Goal: Entertainment & Leisure: Consume media (video, audio)

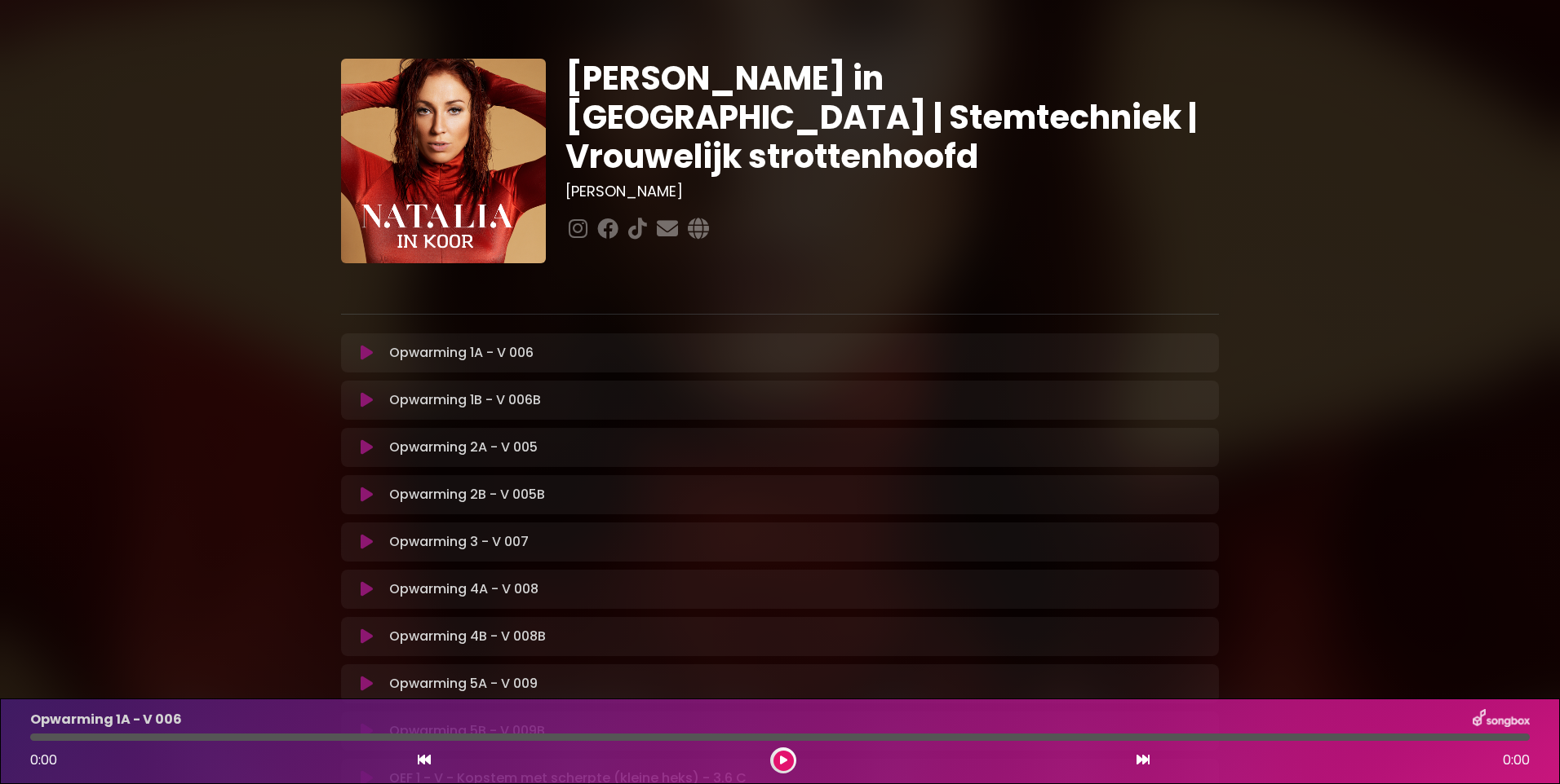
scroll to position [326, 0]
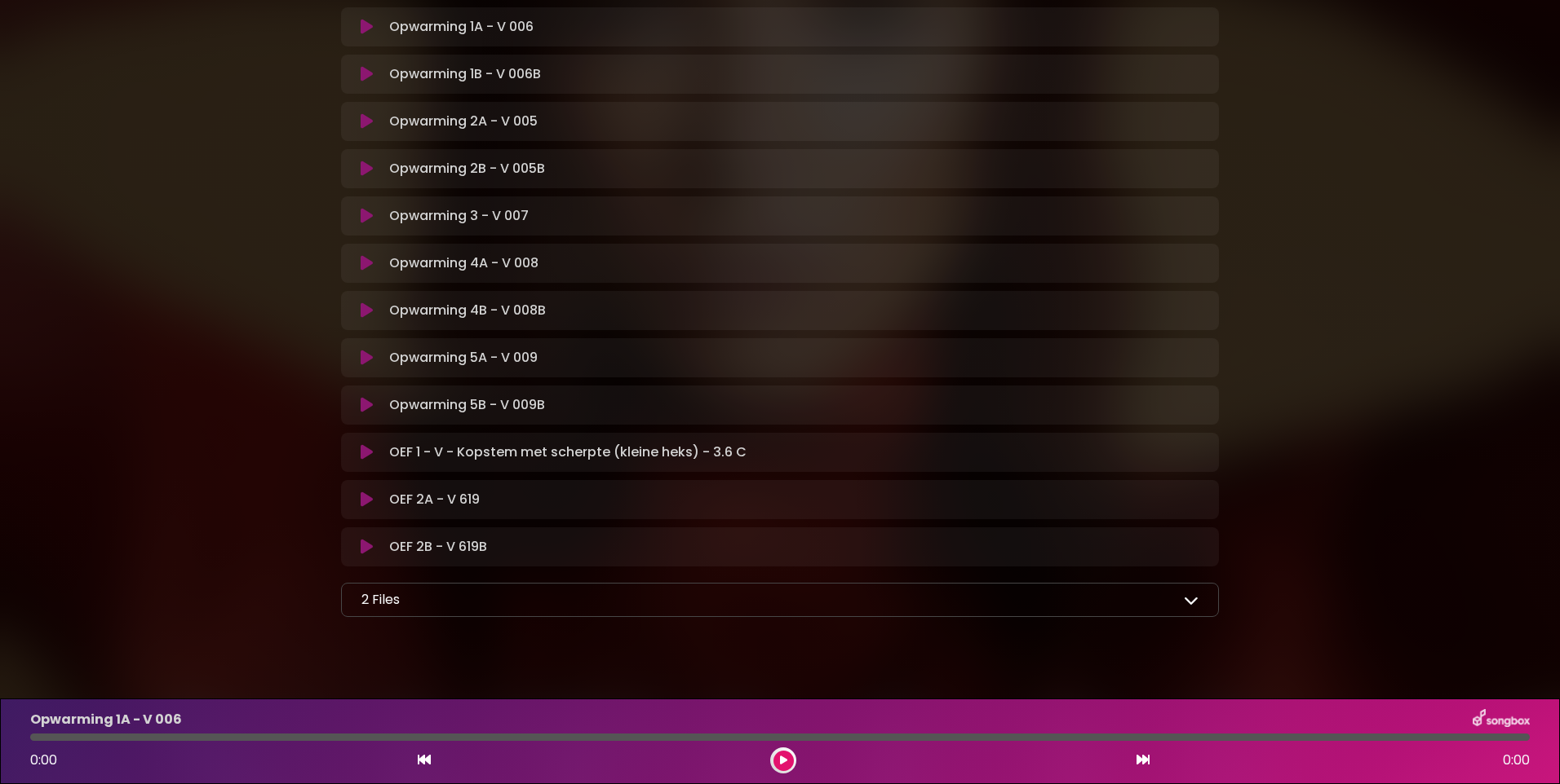
click at [370, 213] on icon at bounding box center [367, 216] width 12 height 17
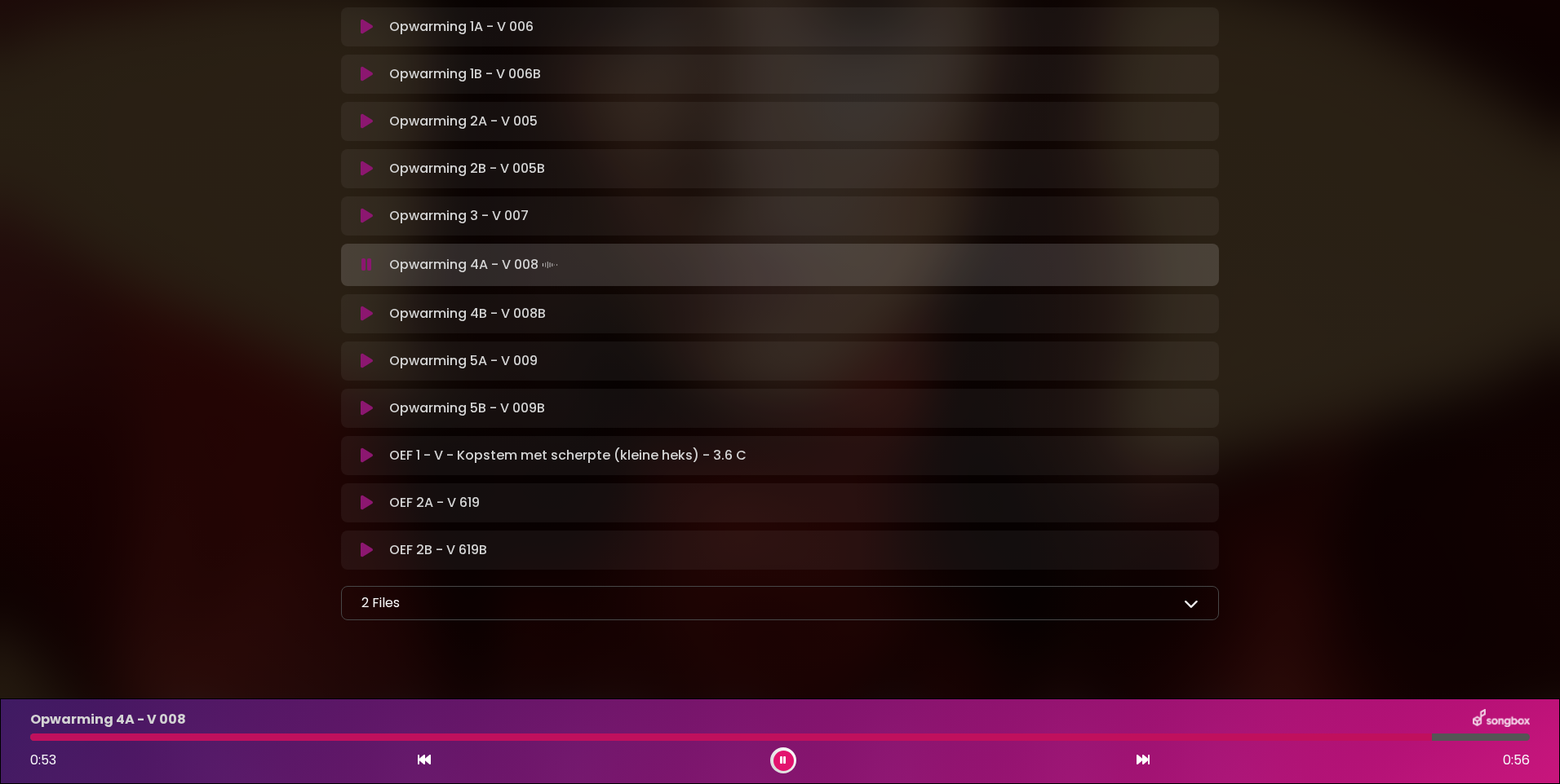
click at [367, 316] on icon at bounding box center [367, 314] width 12 height 17
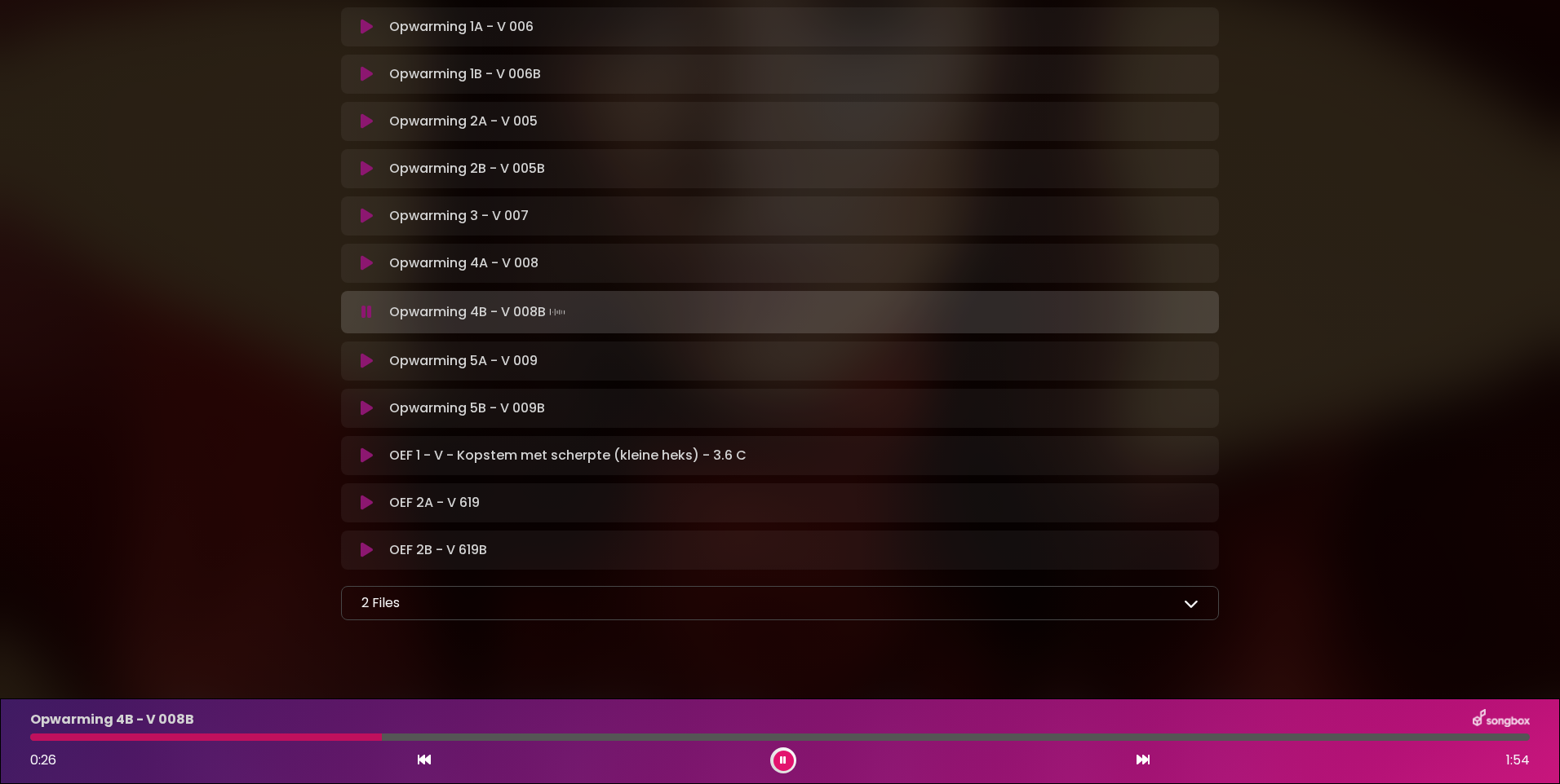
click at [452, 361] on p "Opwarming 5A - V 009 Loading Track..." at bounding box center [463, 362] width 148 height 20
click at [367, 357] on icon at bounding box center [367, 361] width 12 height 17
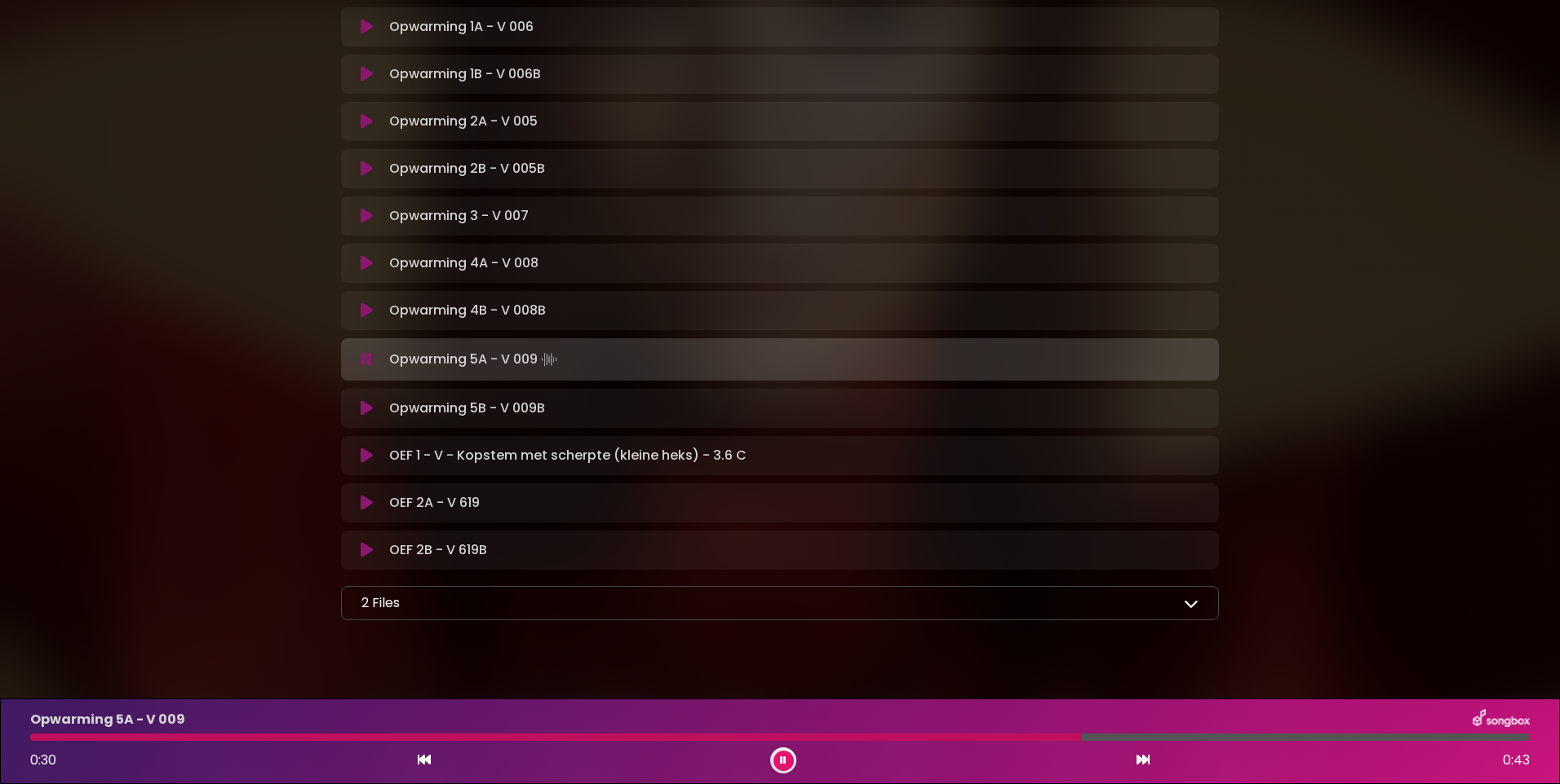
click at [369, 454] on icon at bounding box center [367, 456] width 12 height 17
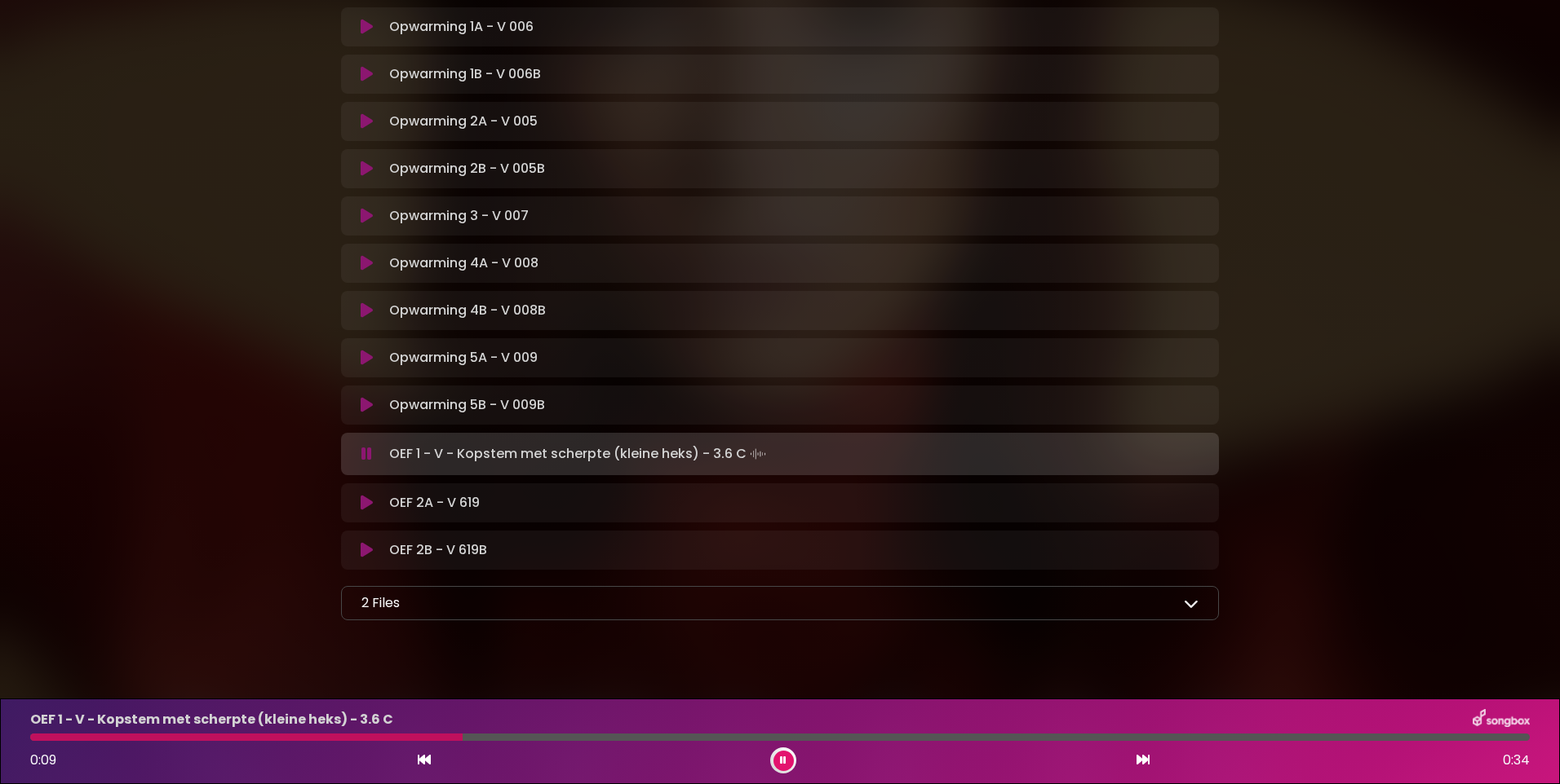
click at [366, 505] on icon at bounding box center [367, 503] width 12 height 17
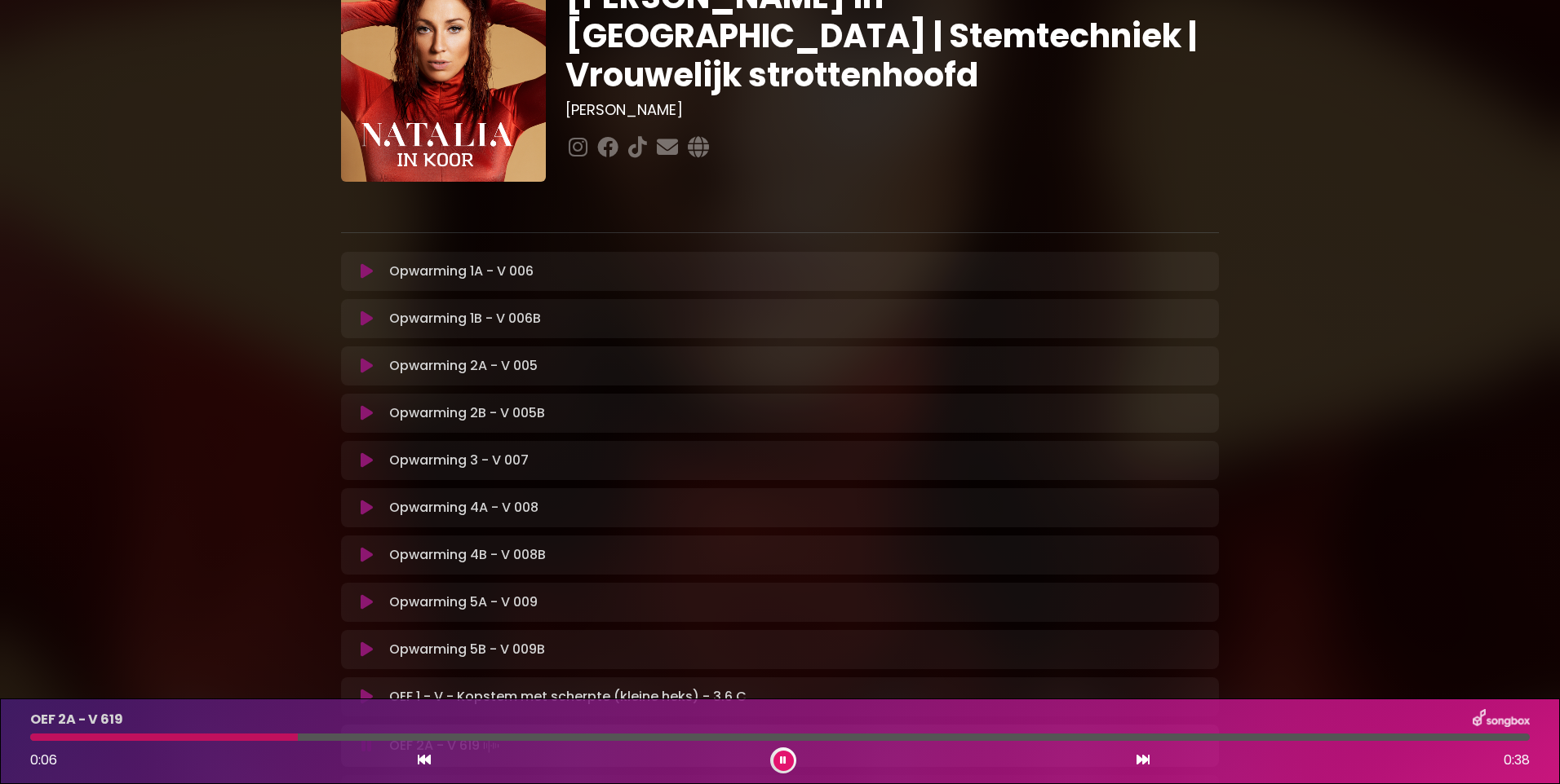
scroll to position [245, 0]
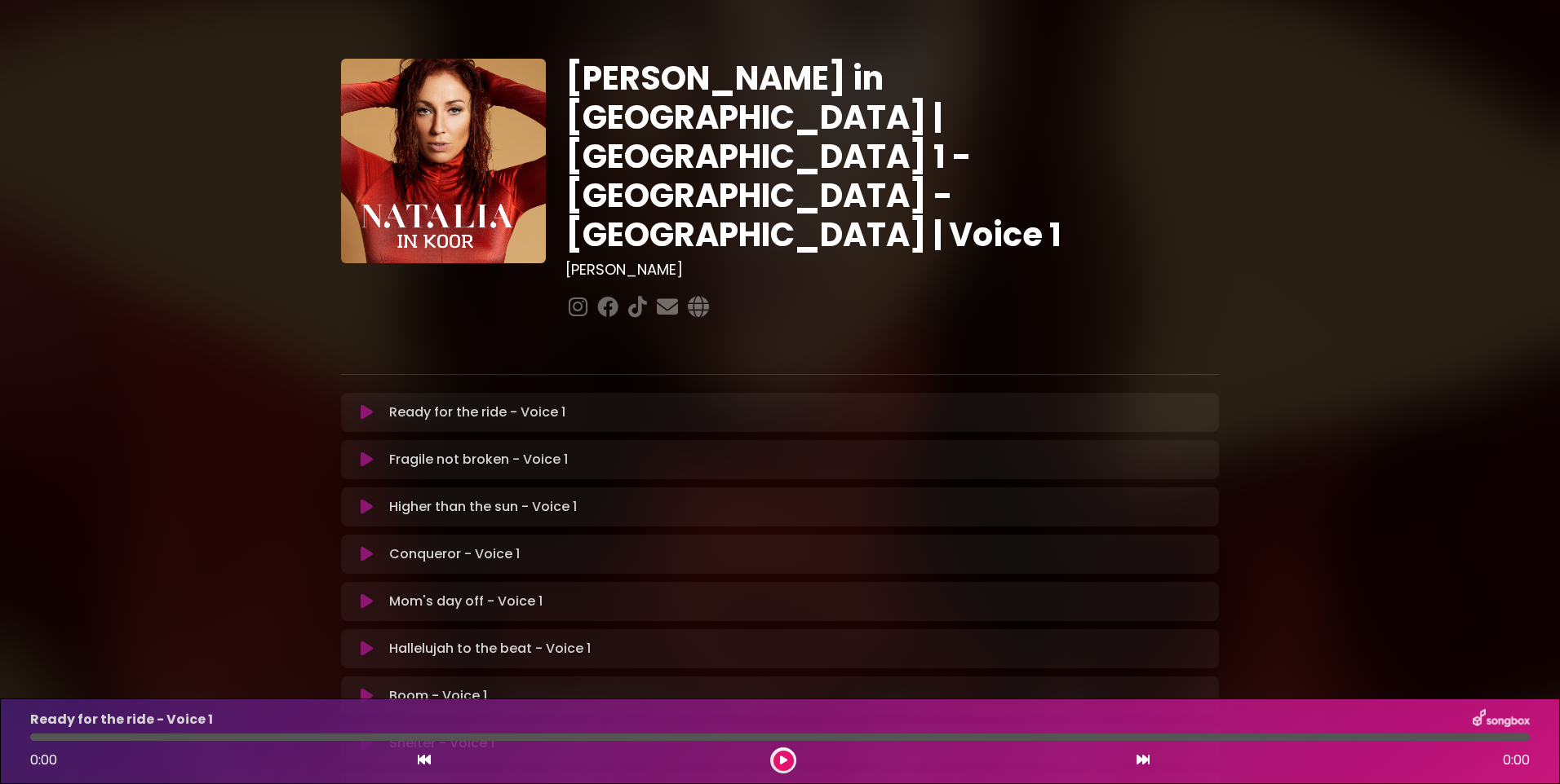
click at [362, 405] on icon at bounding box center [367, 413] width 12 height 17
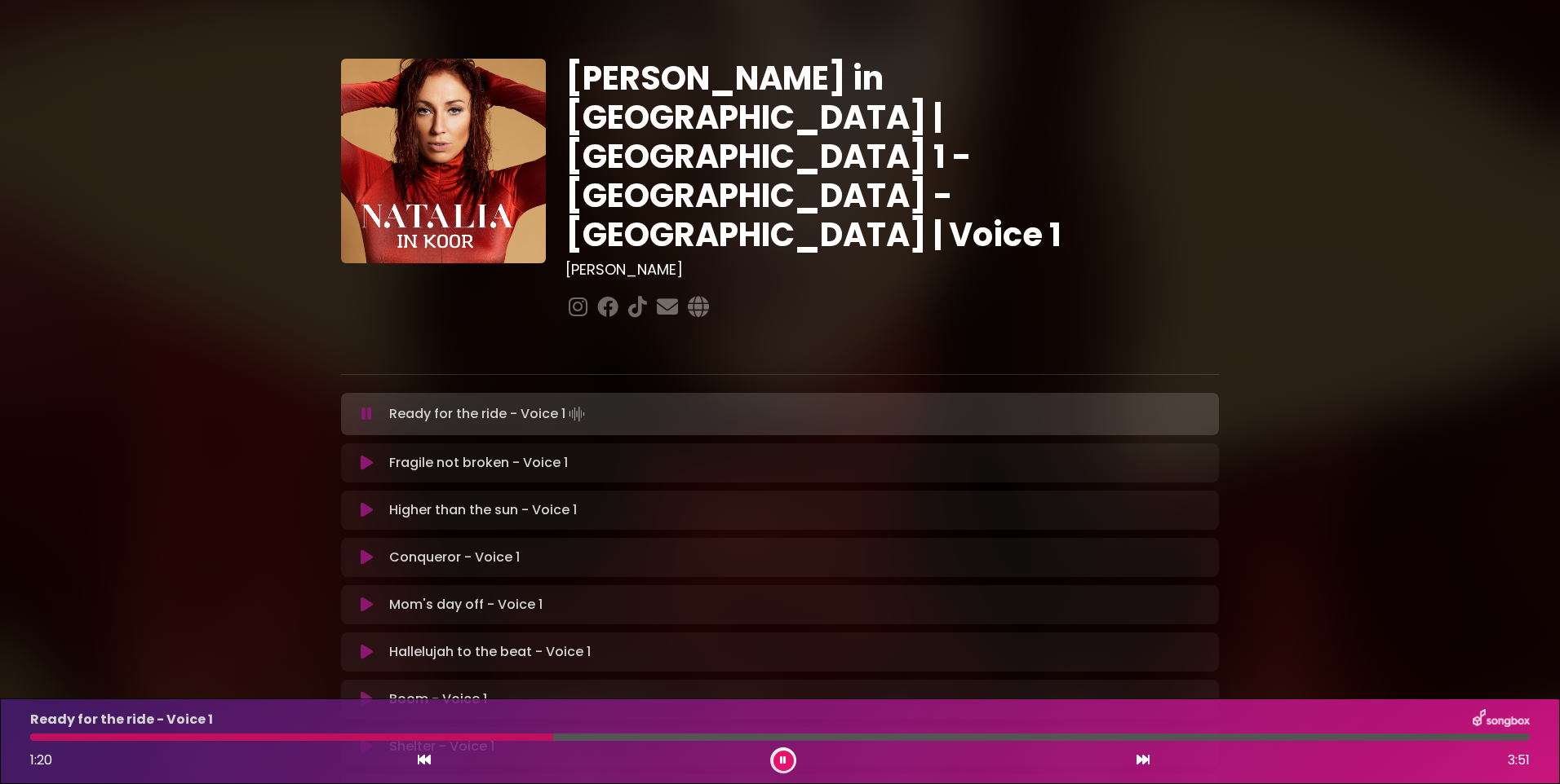
click at [197, 274] on div "[PERSON_NAME] in [GEOGRAPHIC_DATA] | [GEOGRAPHIC_DATA] 1 - [GEOGRAPHIC_DATA] - …" at bounding box center [780, 502] width 1560 height 964
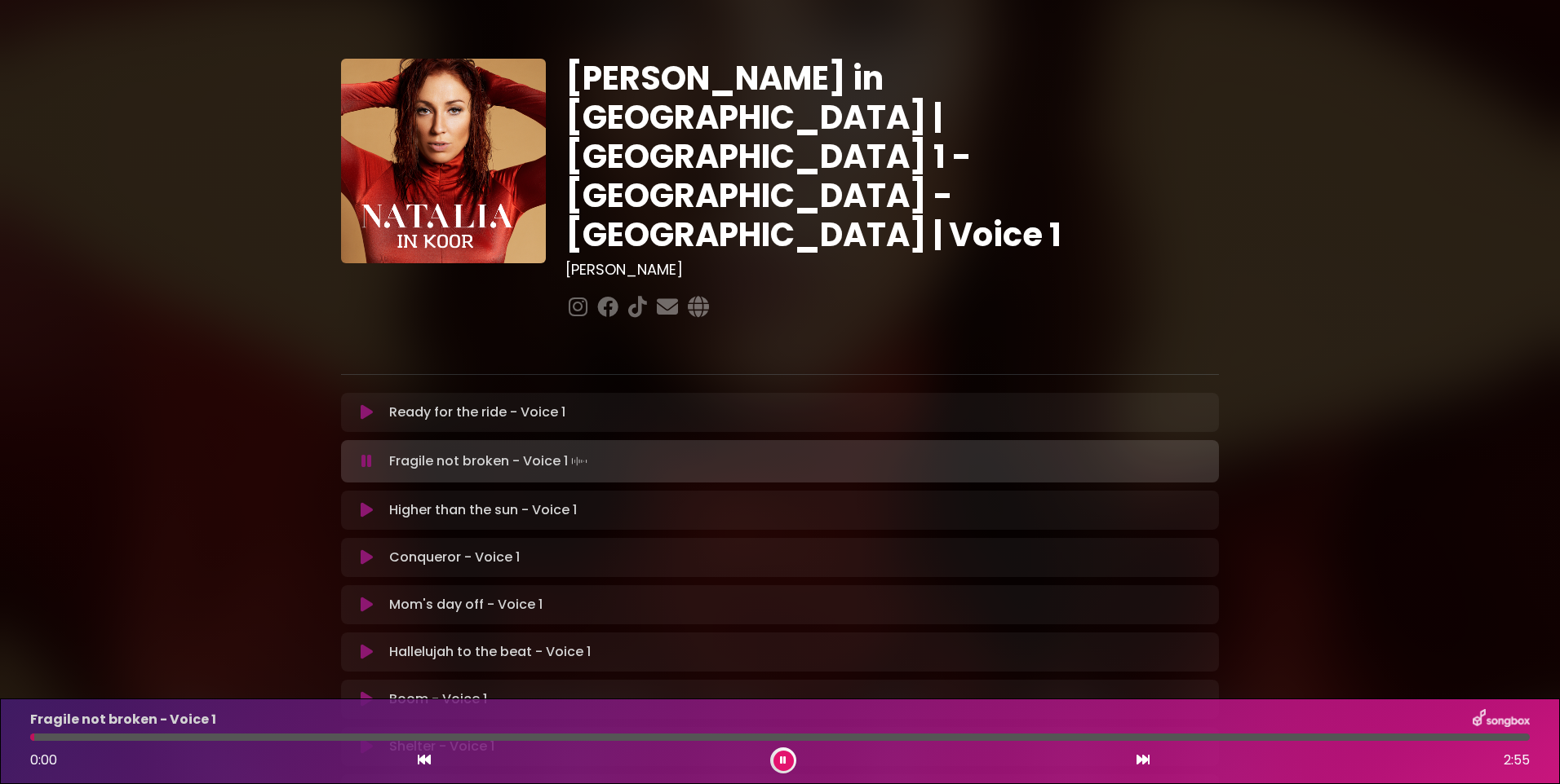
drag, startPoint x: 90, startPoint y: 736, endPoint x: 6, endPoint y: 720, distance: 85.5
click at [26, 741] on div "Fragile not broken - Voice 1 0:00 2:55" at bounding box center [780, 742] width 1519 height 65
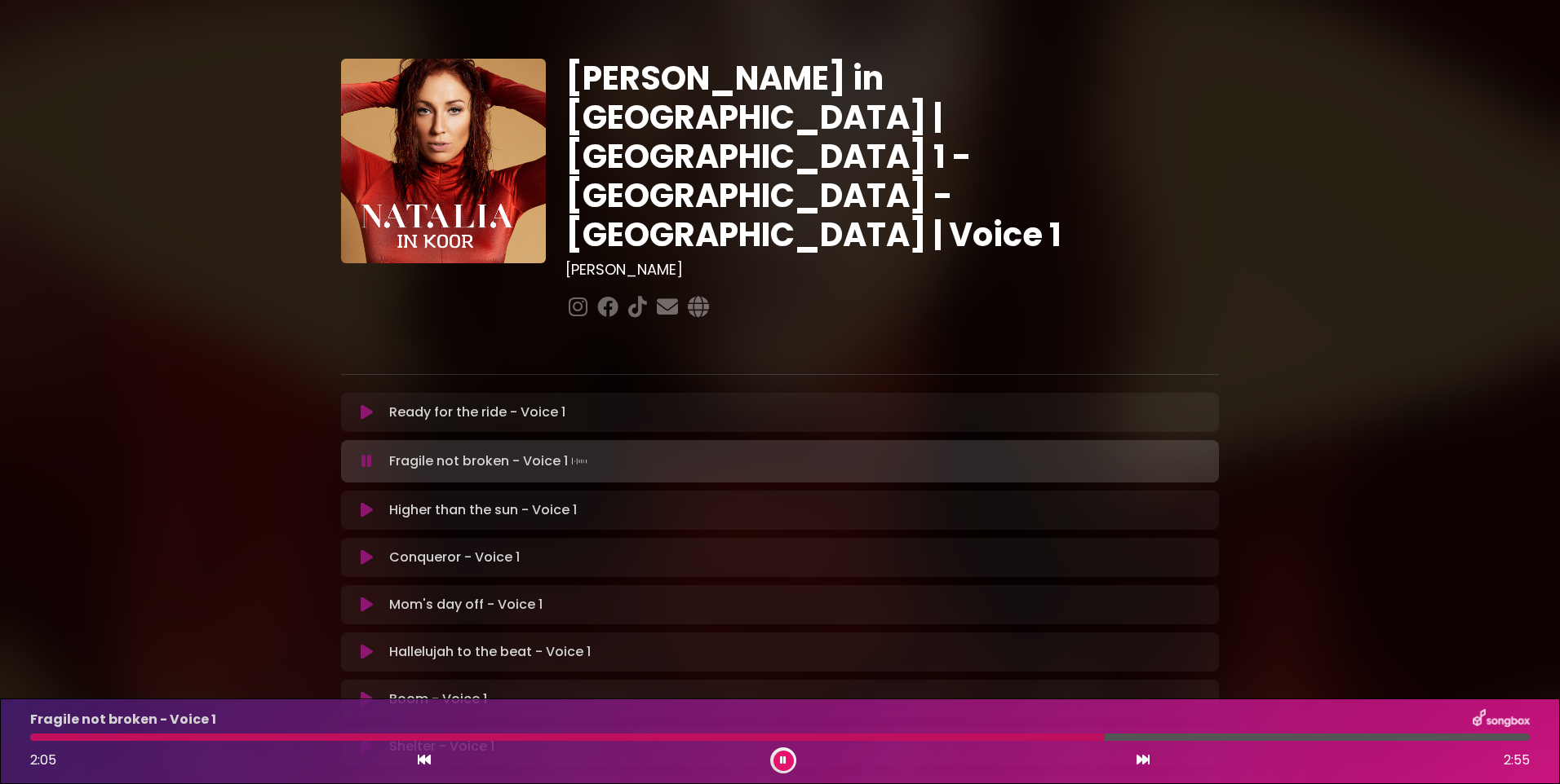
drag, startPoint x: 1207, startPoint y: 736, endPoint x: 1102, endPoint y: 737, distance: 105.0
click at [1102, 737] on div at bounding box center [568, 737] width 1075 height 7
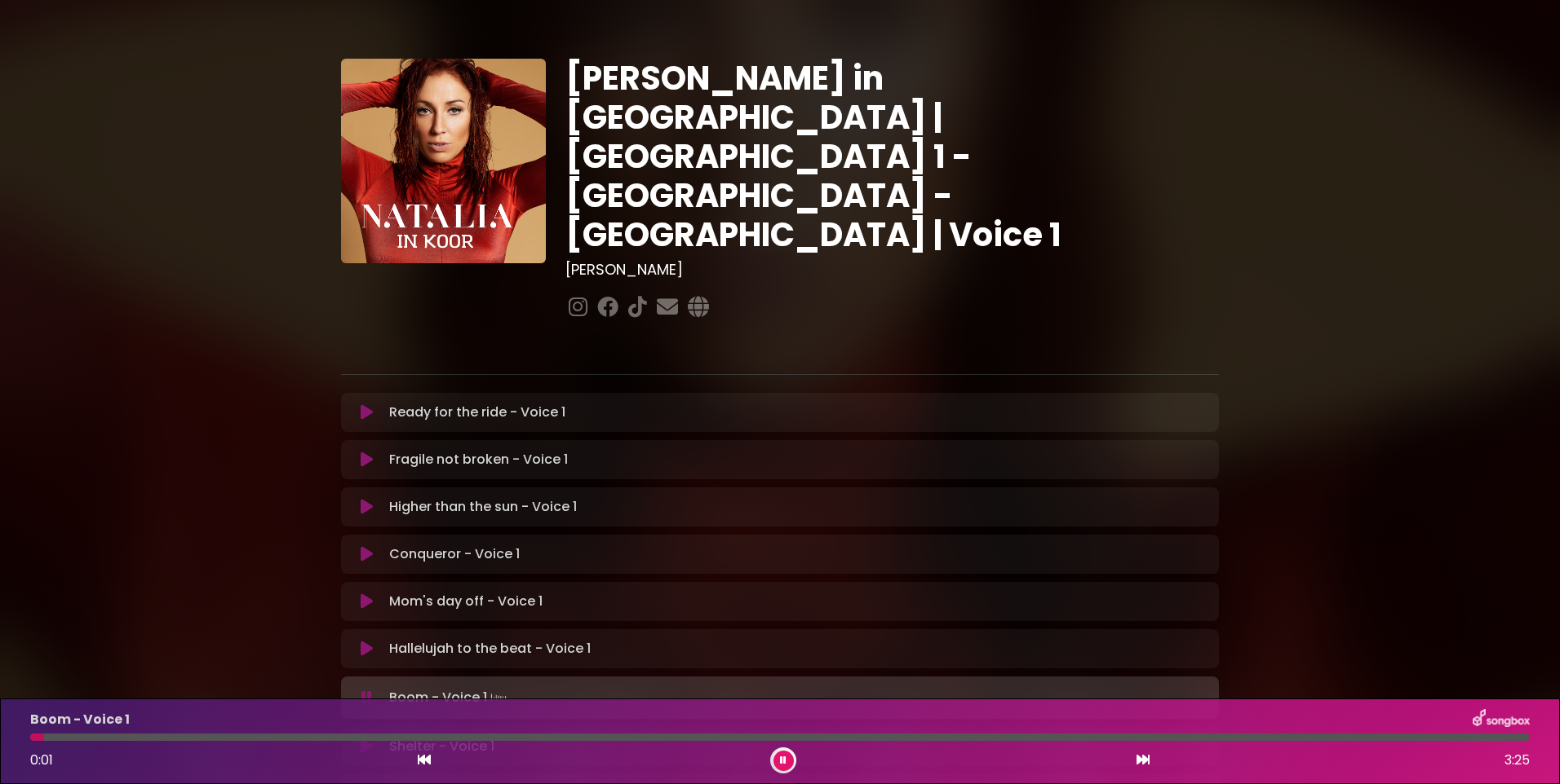
click at [780, 759] on icon at bounding box center [782, 760] width 7 height 10
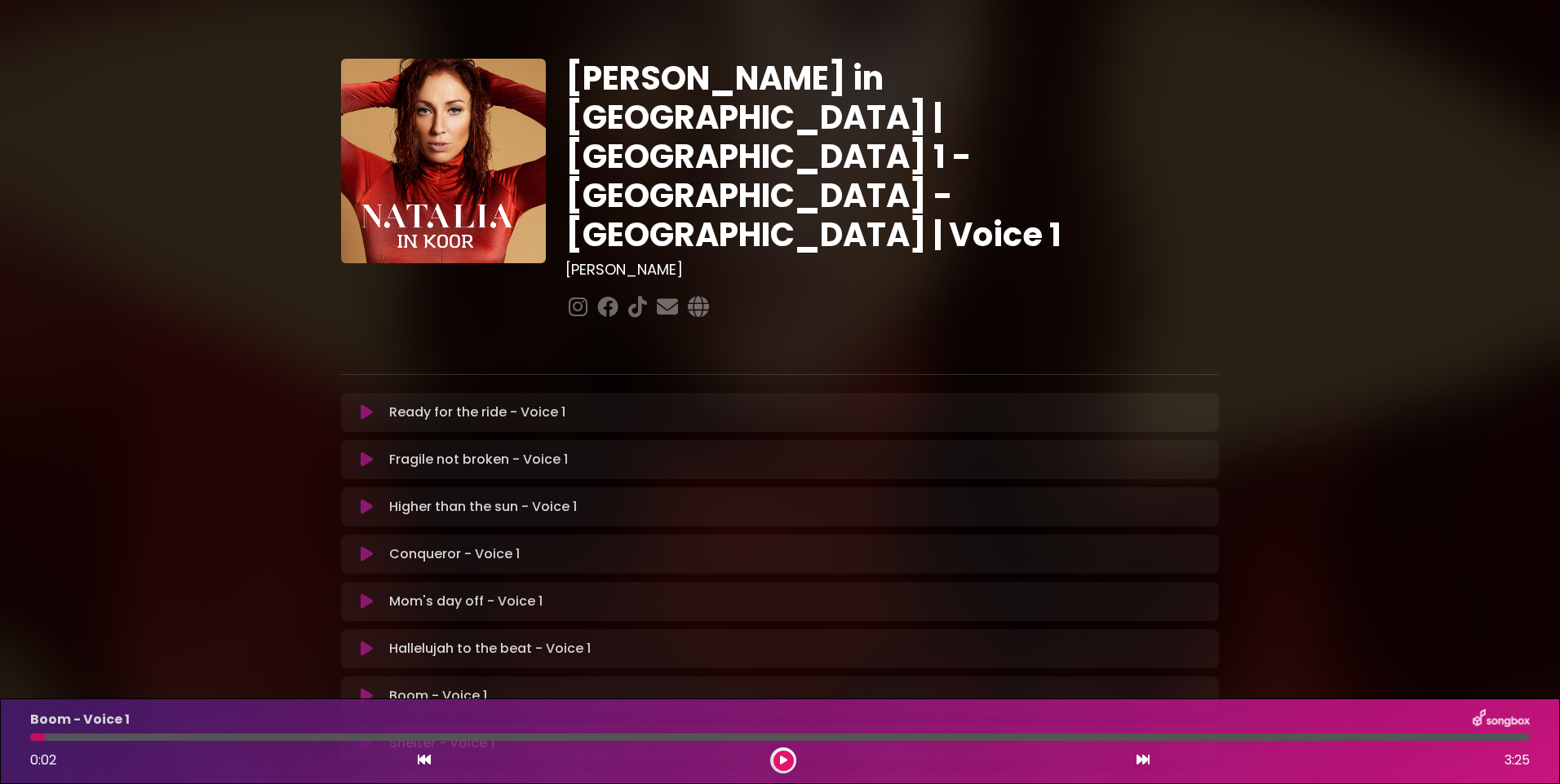
click at [782, 760] on icon at bounding box center [782, 760] width 7 height 10
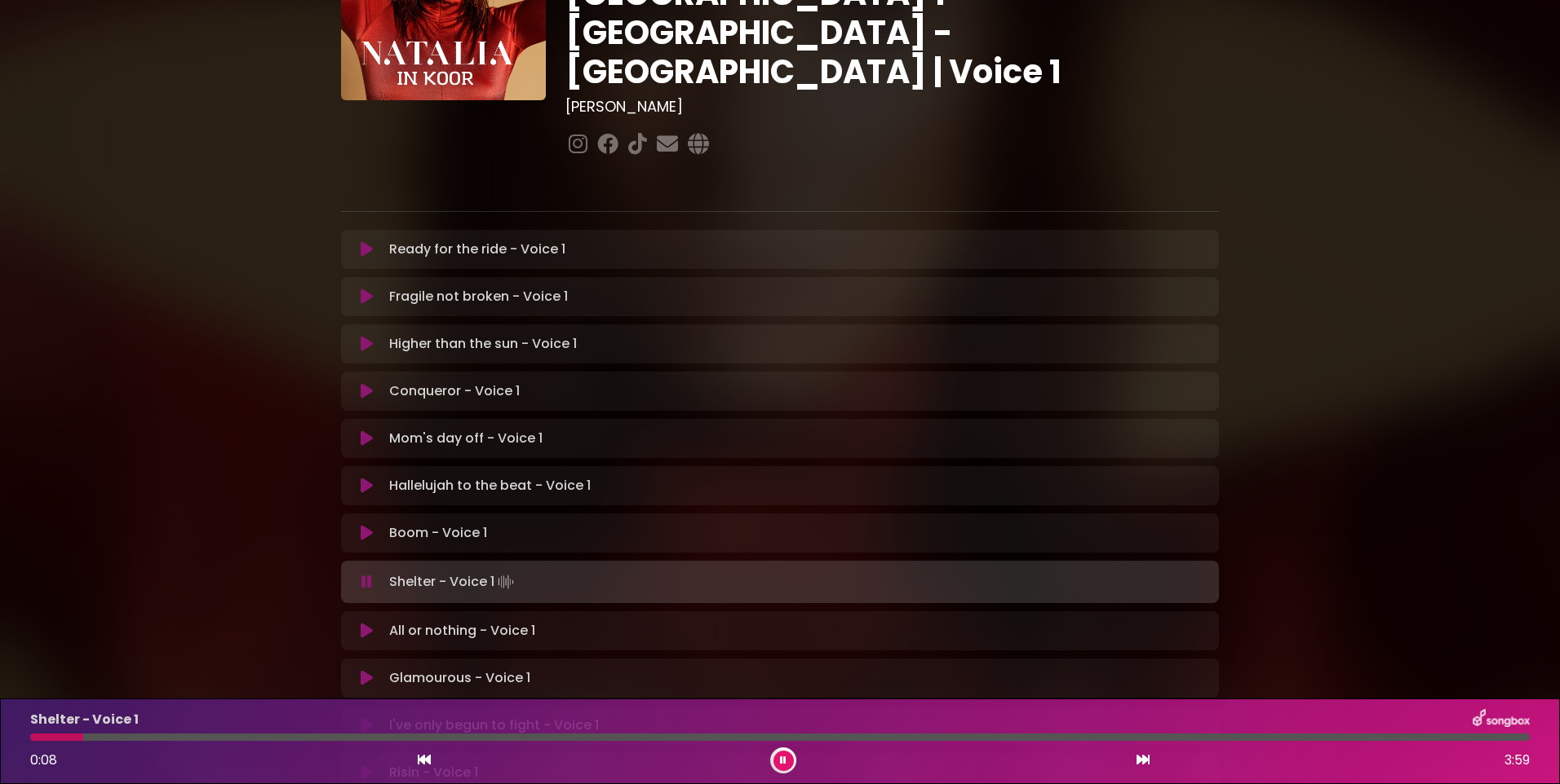
scroll to position [245, 0]
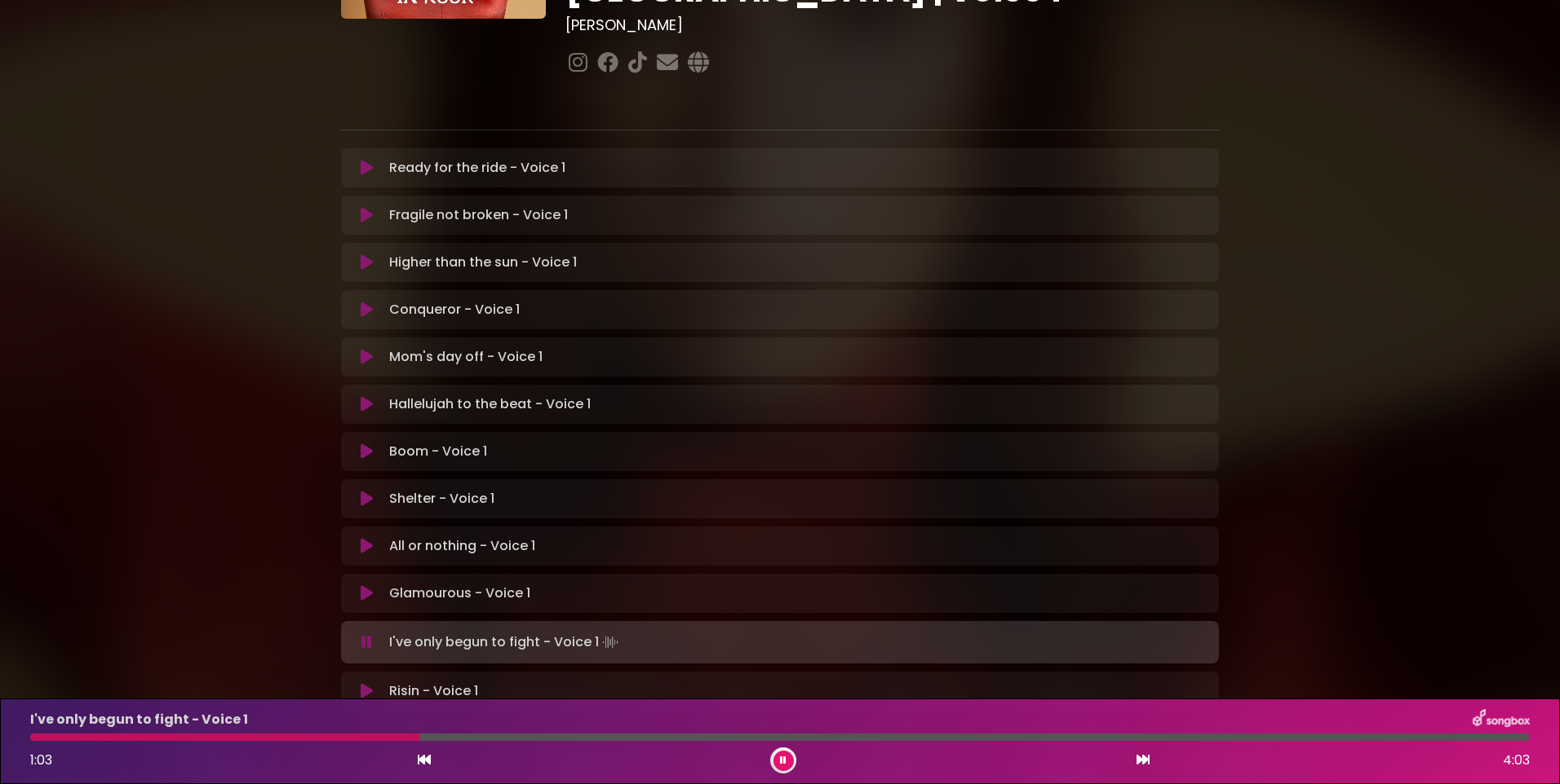
click at [777, 760] on button at bounding box center [783, 760] width 21 height 21
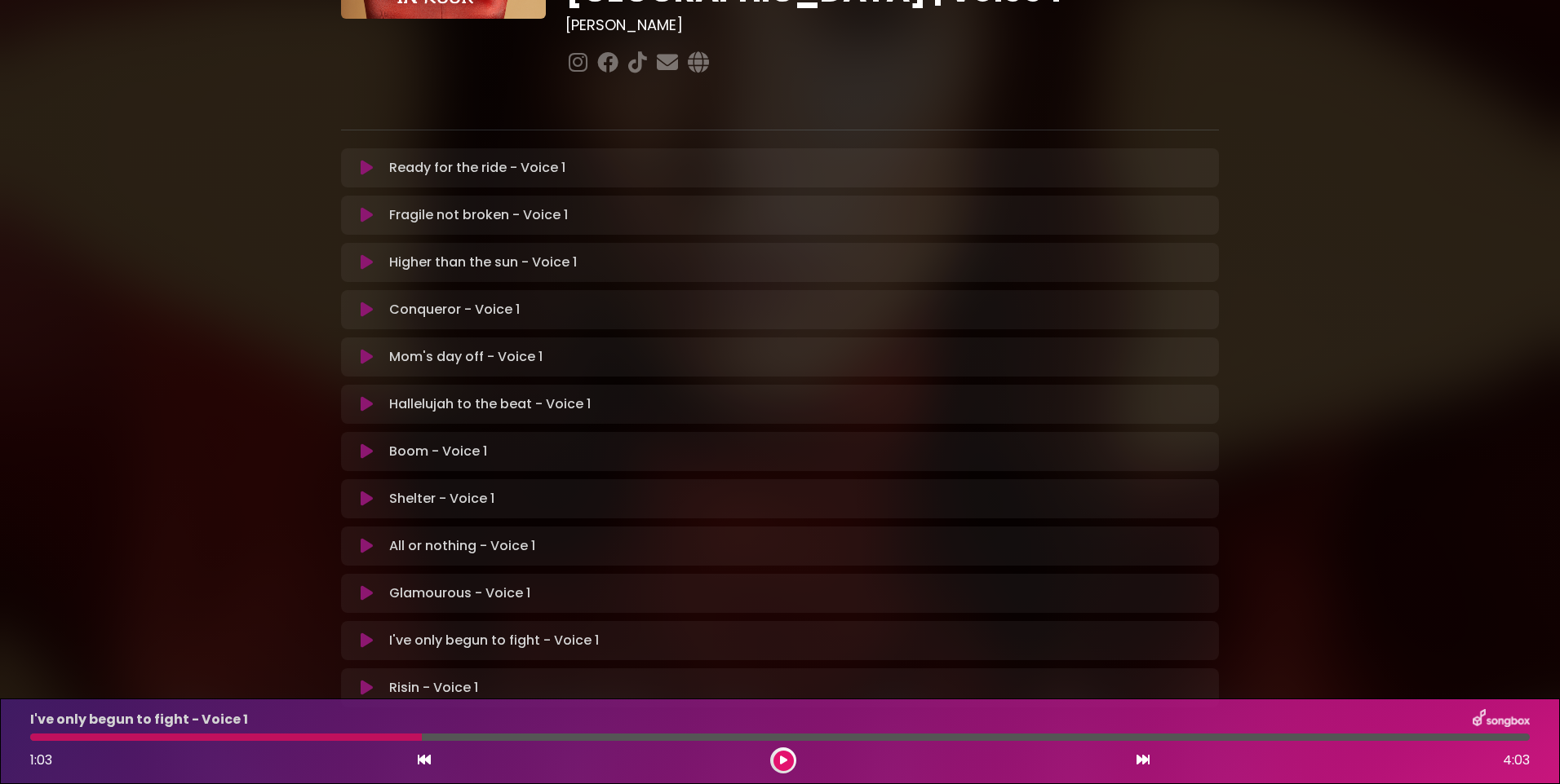
drag, startPoint x: 420, startPoint y: 739, endPoint x: 337, endPoint y: 739, distance: 83.0
click at [337, 739] on div at bounding box center [226, 737] width 391 height 7
drag, startPoint x: 785, startPoint y: 762, endPoint x: 533, endPoint y: 728, distance: 254.3
click at [779, 762] on button at bounding box center [783, 760] width 21 height 21
